Goal: Task Accomplishment & Management: Manage account settings

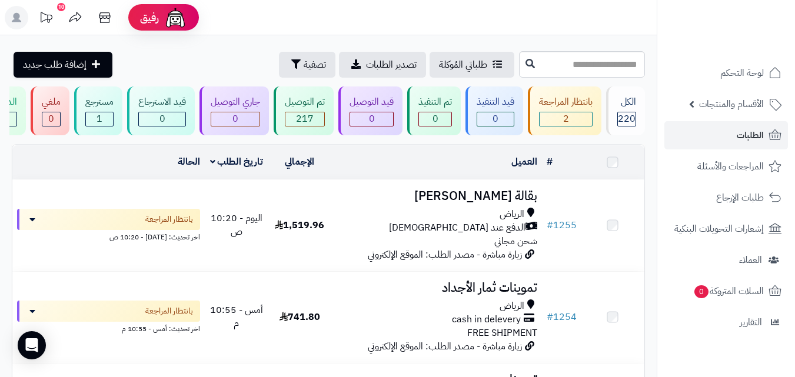
scroll to position [59, 0]
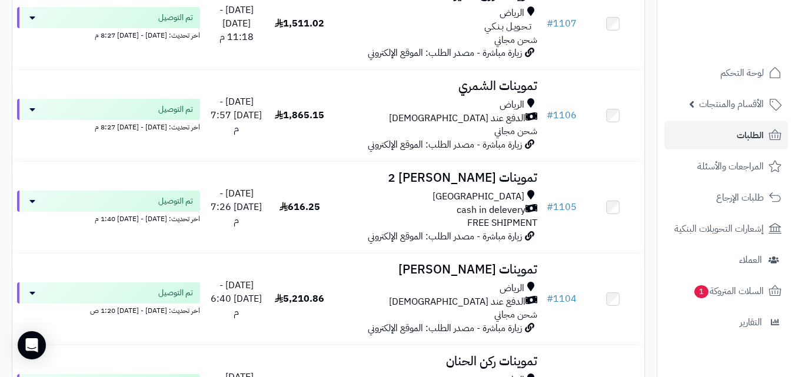
scroll to position [9258, 0]
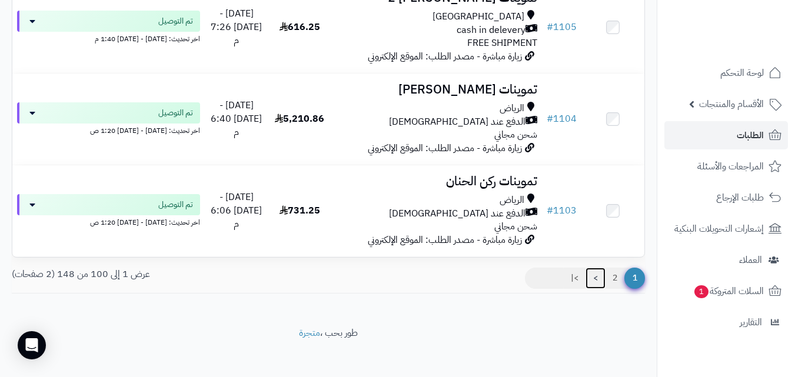
click at [595, 269] on link ">" at bounding box center [595, 278] width 20 height 21
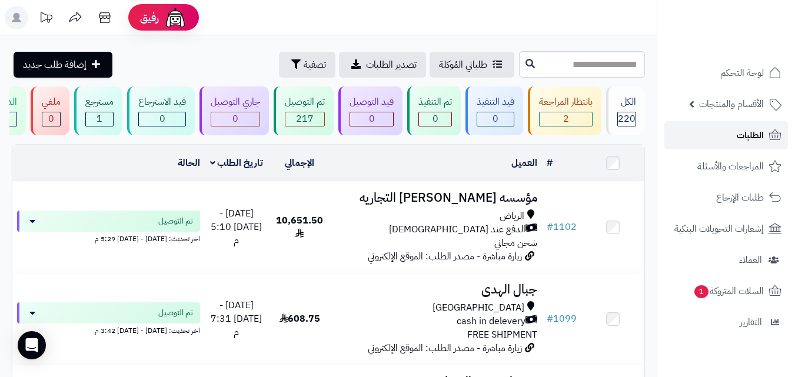
click at [741, 133] on span "الطلبات" at bounding box center [749, 135] width 27 height 16
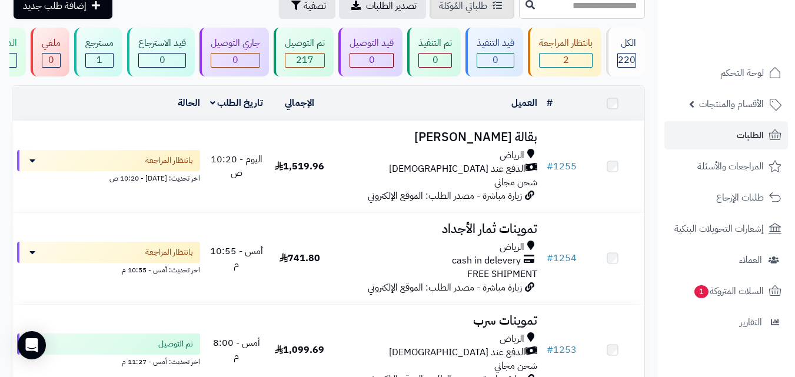
scroll to position [59, 0]
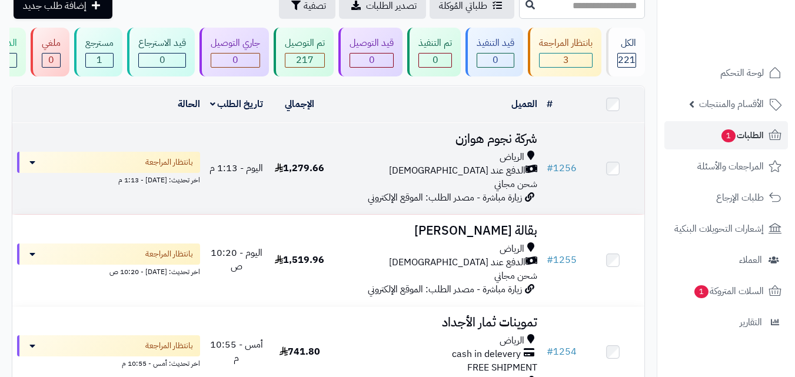
scroll to position [59, 0]
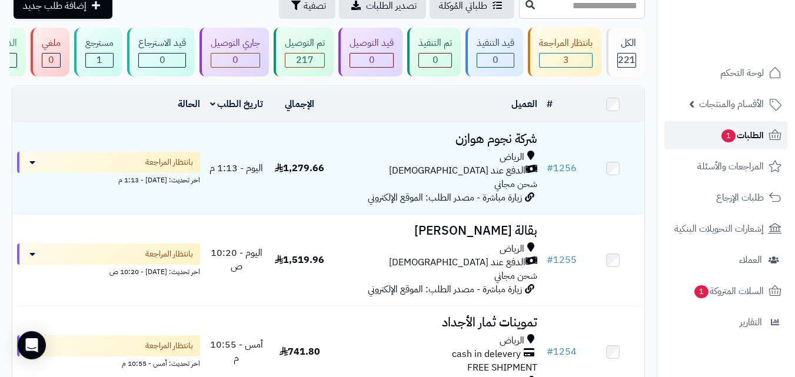
click at [693, 136] on link "الطلبات 1" at bounding box center [726, 135] width 124 height 28
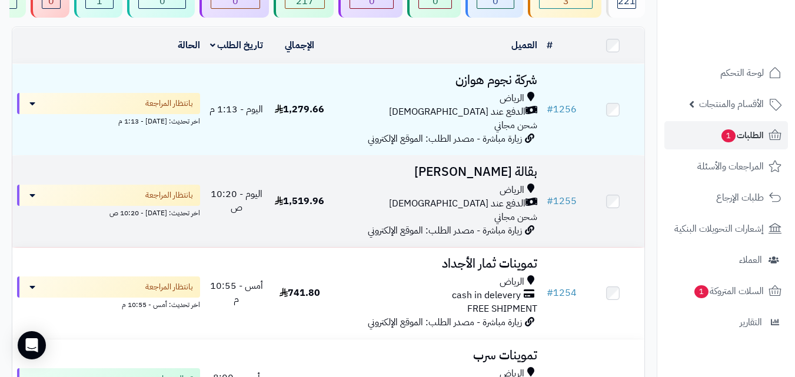
scroll to position [94, 0]
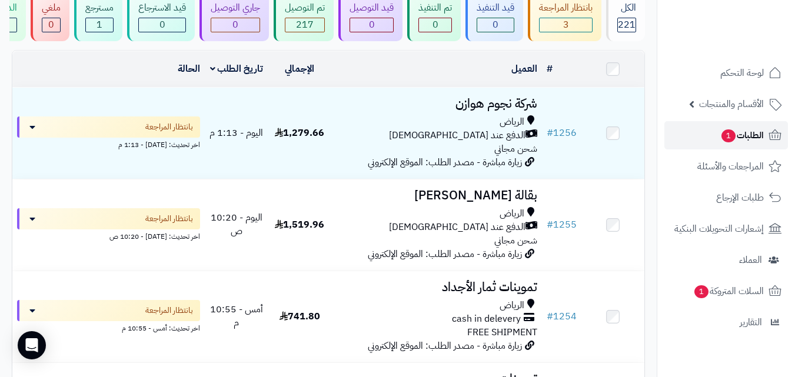
click at [738, 136] on span "الطلبات 1" at bounding box center [742, 135] width 44 height 16
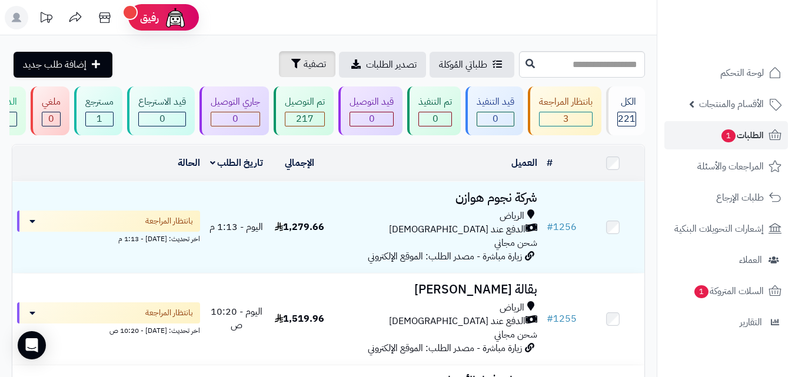
click at [279, 67] on button "تصفية" at bounding box center [307, 64] width 56 height 26
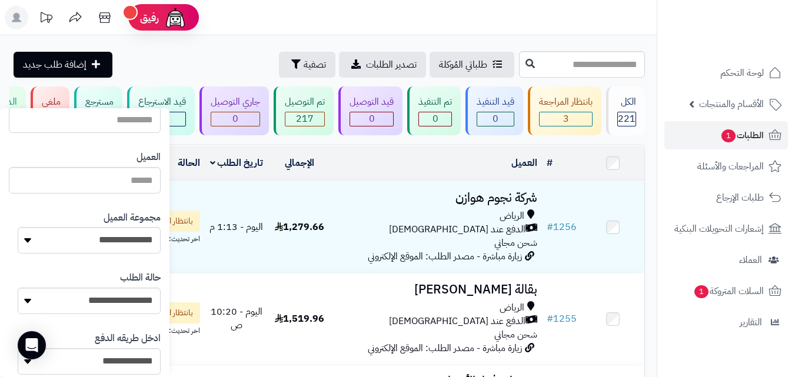
scroll to position [128, 0]
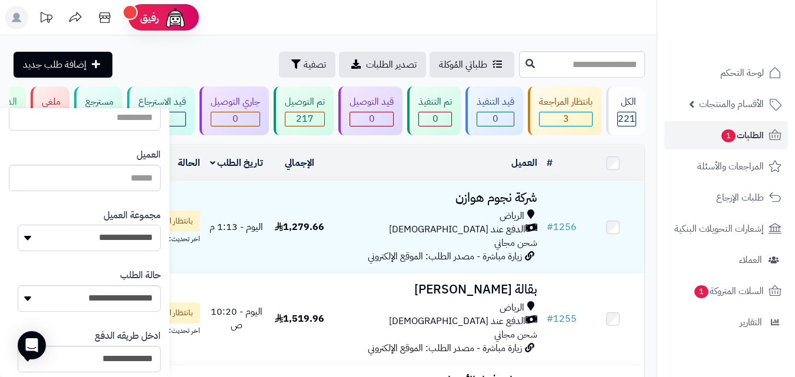
click at [56, 234] on select "**********" at bounding box center [89, 238] width 143 height 26
select select "*"
click at [18, 225] on select "**********" at bounding box center [89, 238] width 143 height 26
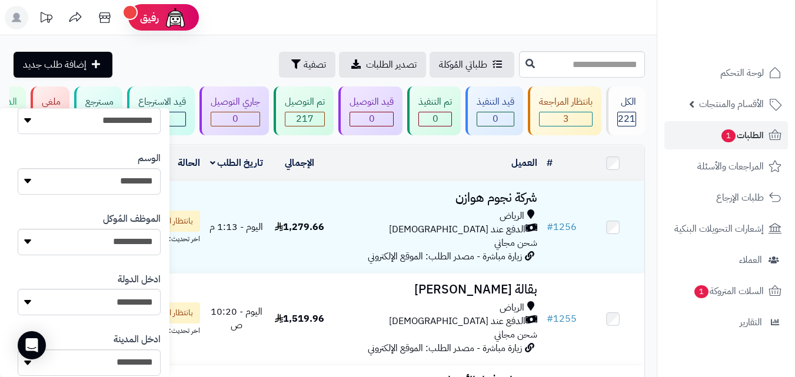
scroll to position [679, 0]
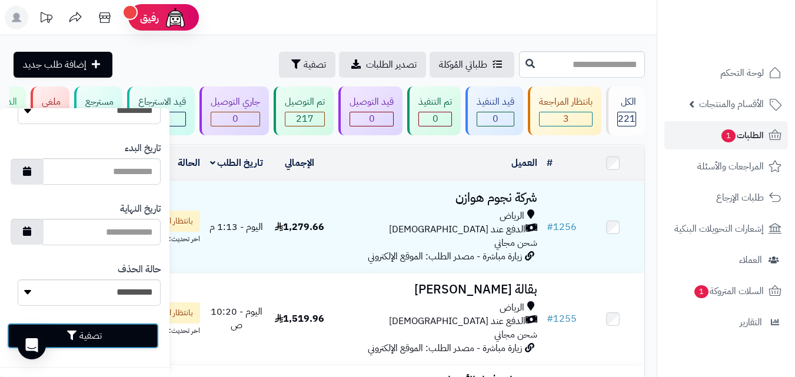
click at [61, 345] on button "تصفية" at bounding box center [83, 336] width 152 height 26
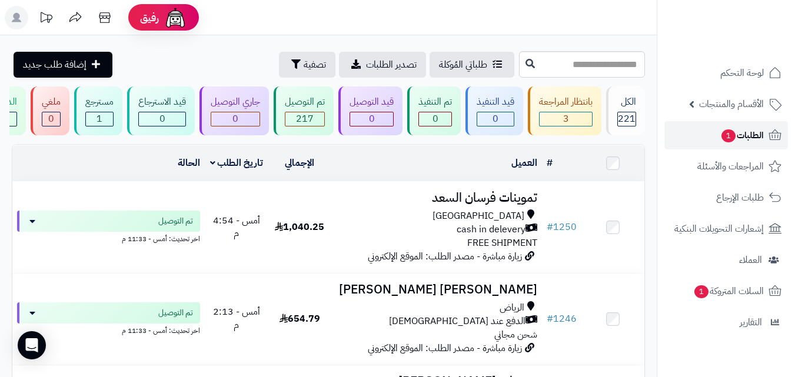
click at [731, 135] on span "1" at bounding box center [728, 136] width 15 height 14
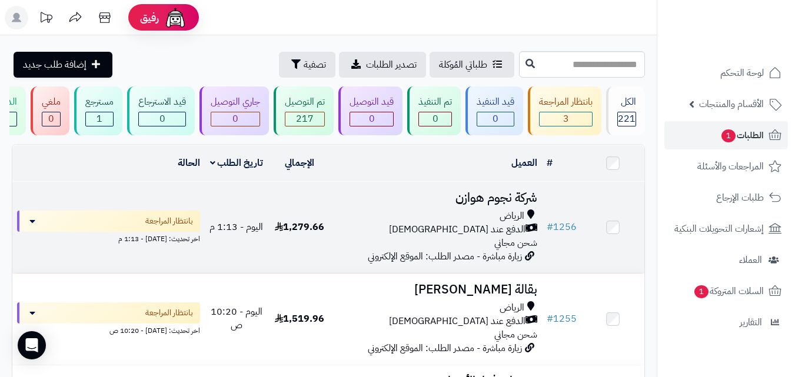
click at [334, 232] on td "شركة نجوم هوازن الرياض الدفع عند الاستلام شحن مجاني زيارة مباشرة - مصدر الطلب: …" at bounding box center [436, 227] width 211 height 91
click at [237, 251] on td "اليوم - 1:13 م" at bounding box center [236, 227] width 63 height 91
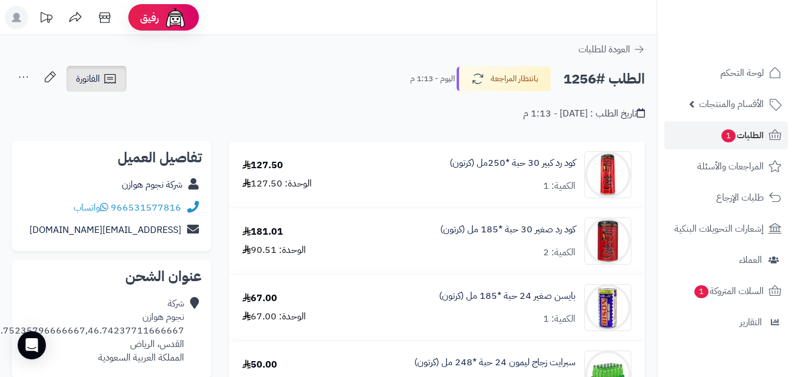
click at [106, 84] on icon at bounding box center [110, 79] width 14 height 14
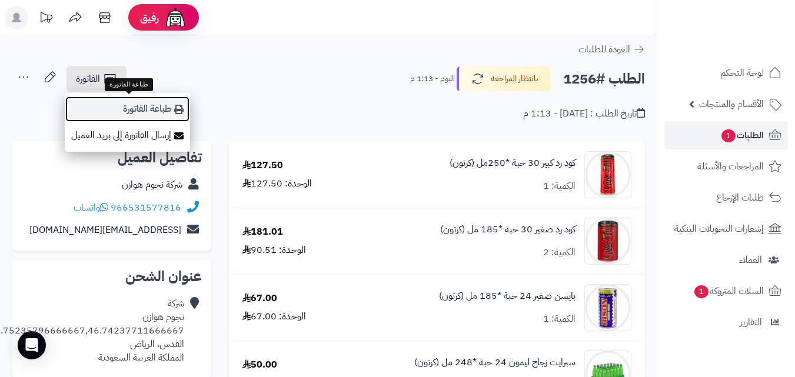
click at [150, 115] on link "طباعة الفاتورة" at bounding box center [127, 109] width 125 height 26
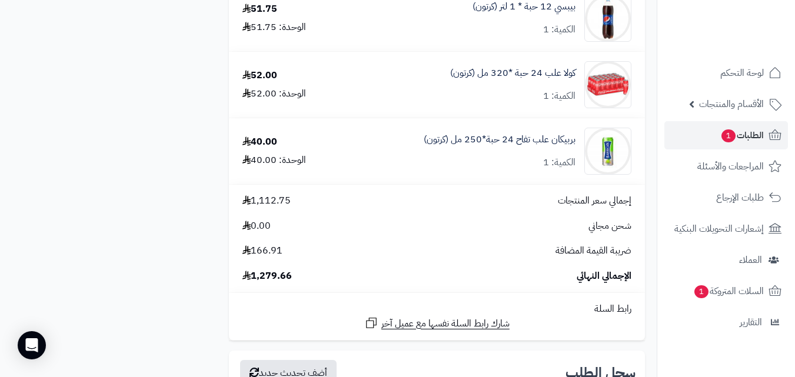
scroll to position [1067, 0]
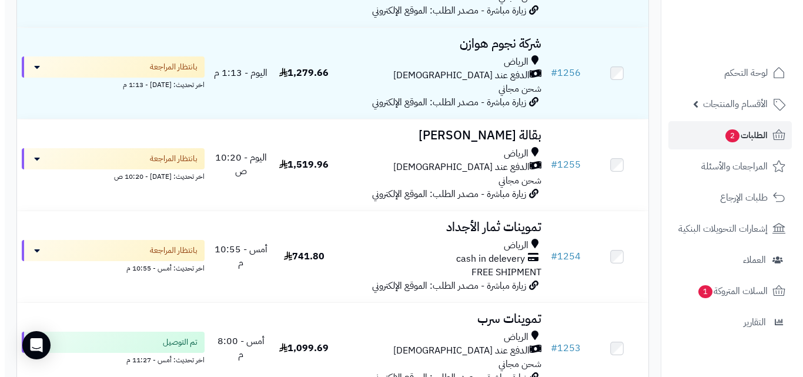
scroll to position [282, 0]
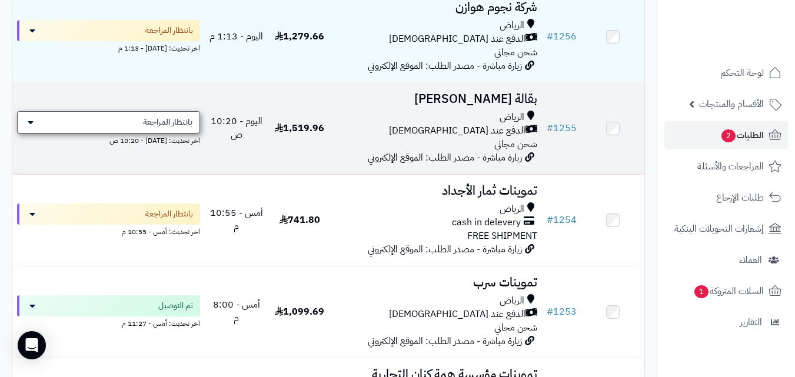
click at [148, 128] on span "بانتظار المراجعة" at bounding box center [167, 122] width 49 height 12
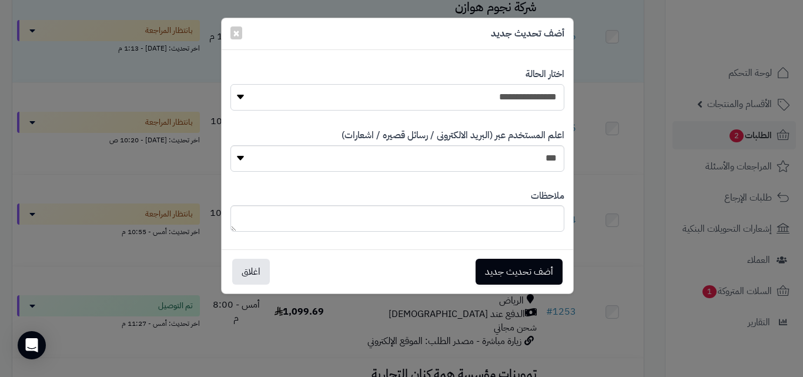
click at [450, 99] on select "**********" at bounding box center [398, 97] width 334 height 26
select select "**"
click at [231, 84] on select "**********" at bounding box center [398, 97] width 334 height 26
click at [501, 280] on button "أضف تحديث جديد" at bounding box center [519, 271] width 87 height 26
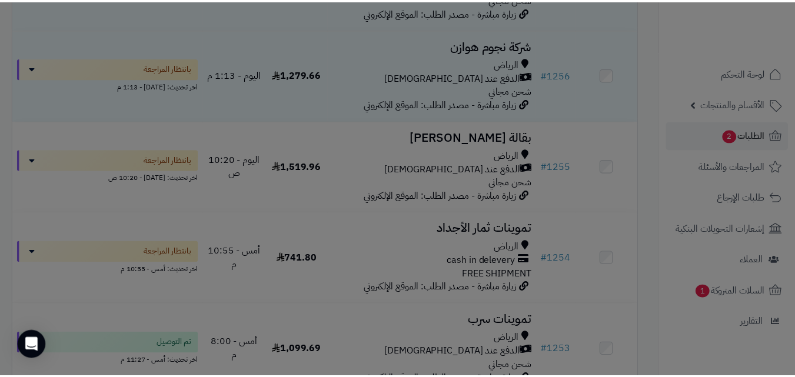
scroll to position [320, 0]
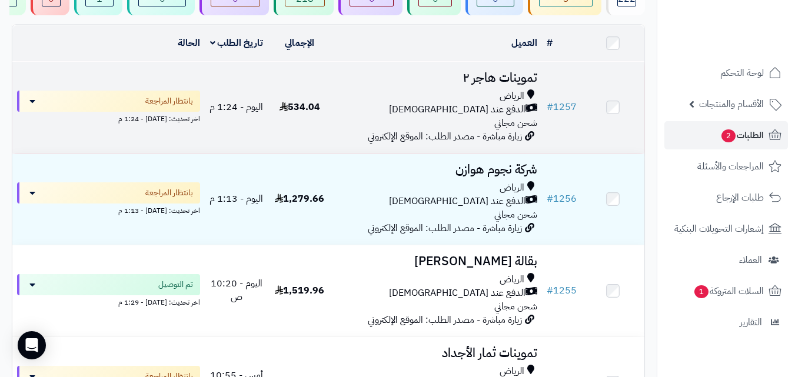
scroll to position [118, 0]
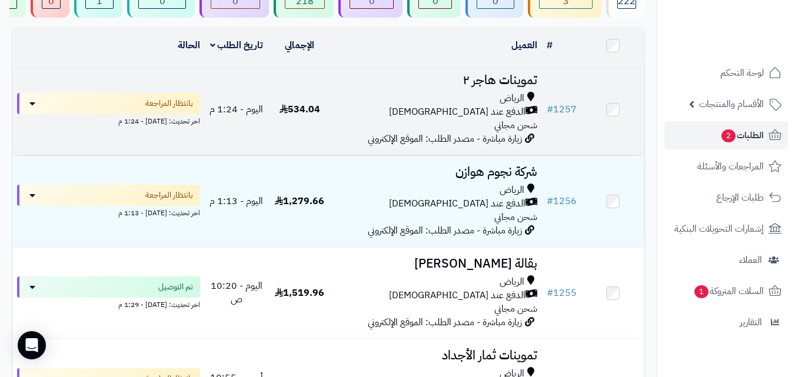
click at [422, 131] on div "الرياض الدفع عند الاستلام شحن مجاني" at bounding box center [436, 112] width 201 height 41
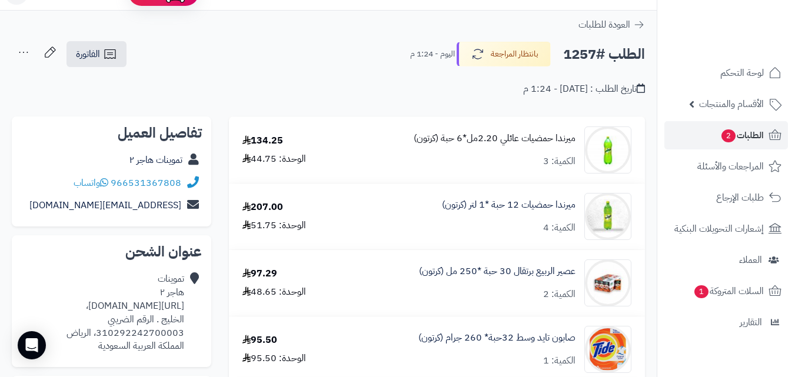
scroll to position [24, 0]
